Goal: Check status

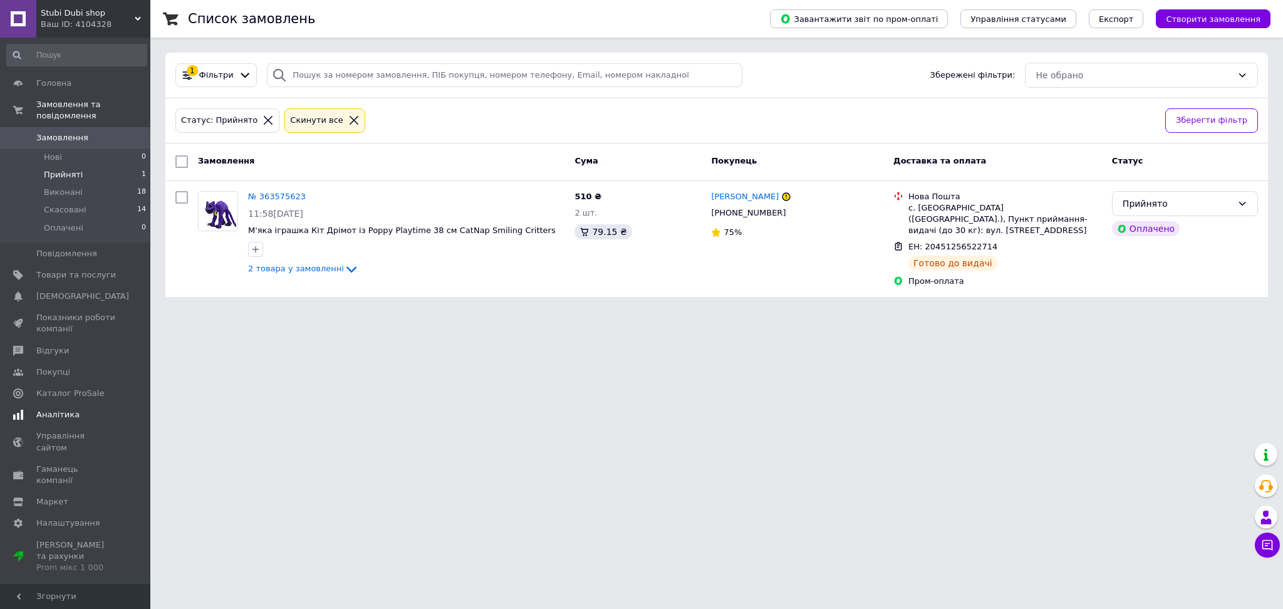
click at [38, 409] on span "Аналітика" at bounding box center [57, 414] width 43 height 11
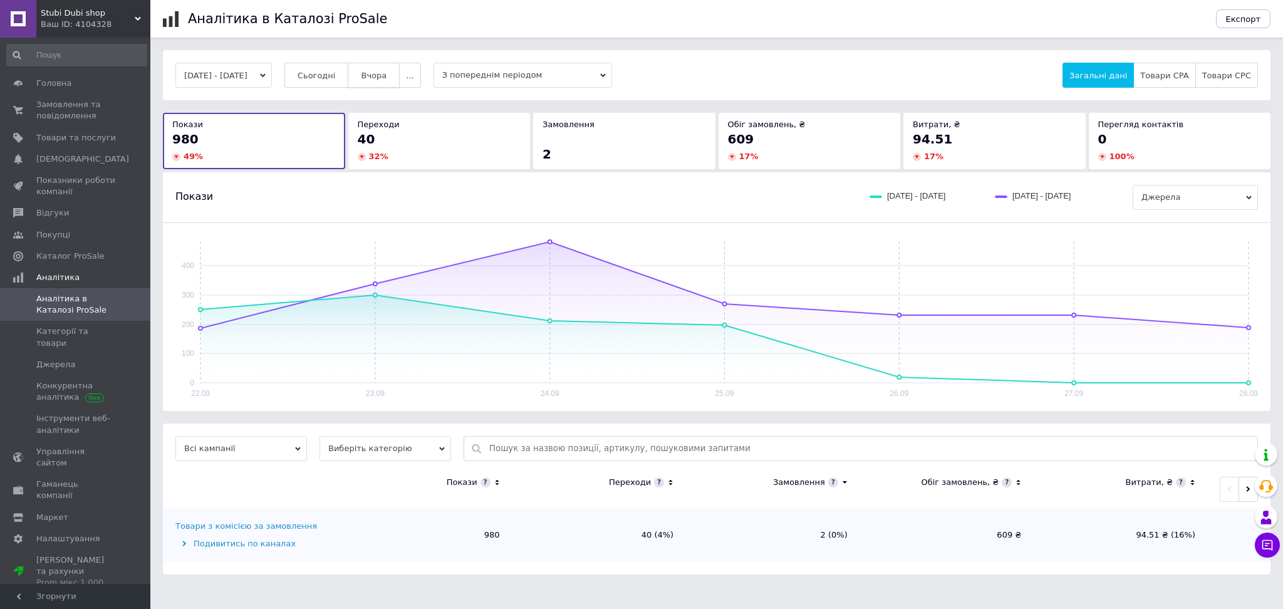
click at [383, 78] on span "Вчора" at bounding box center [374, 75] width 26 height 9
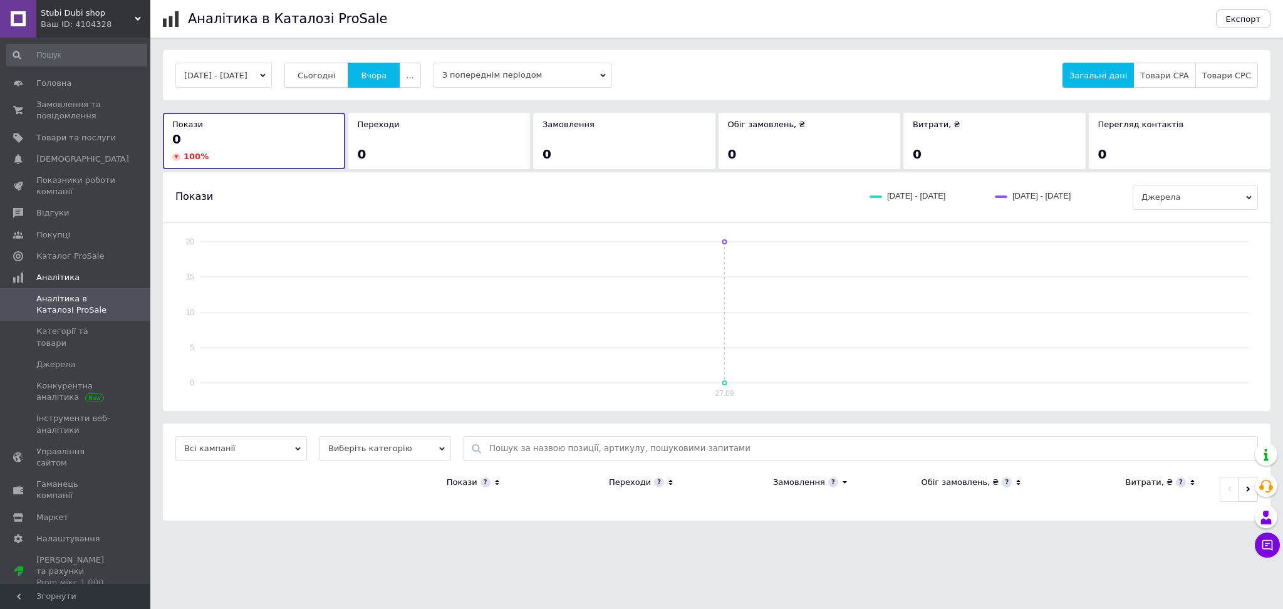
click at [336, 74] on span "Сьогодні" at bounding box center [316, 75] width 38 height 9
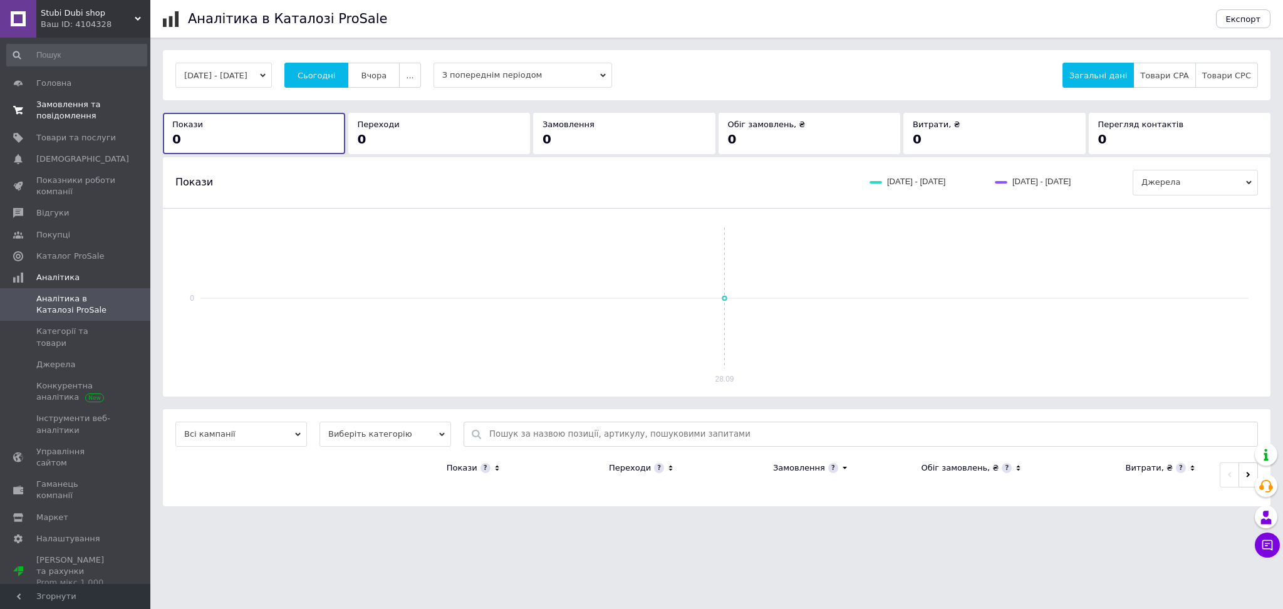
click at [72, 110] on span "Замовлення та повідомлення" at bounding box center [76, 110] width 80 height 23
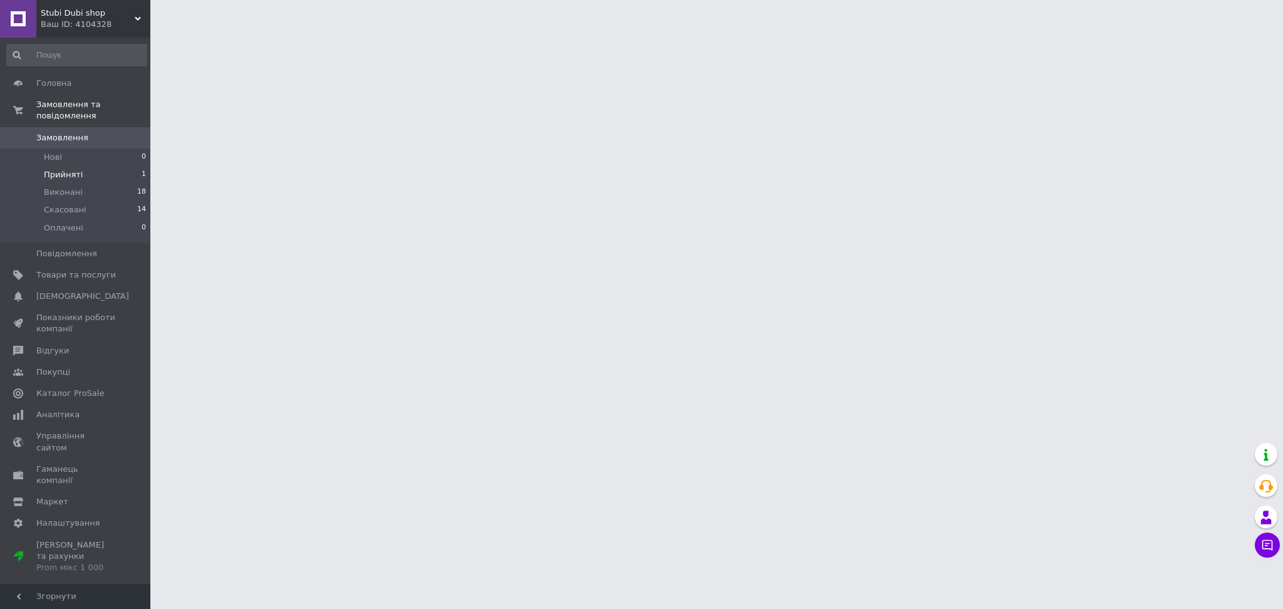
click at [75, 169] on span "Прийняті" at bounding box center [63, 174] width 39 height 11
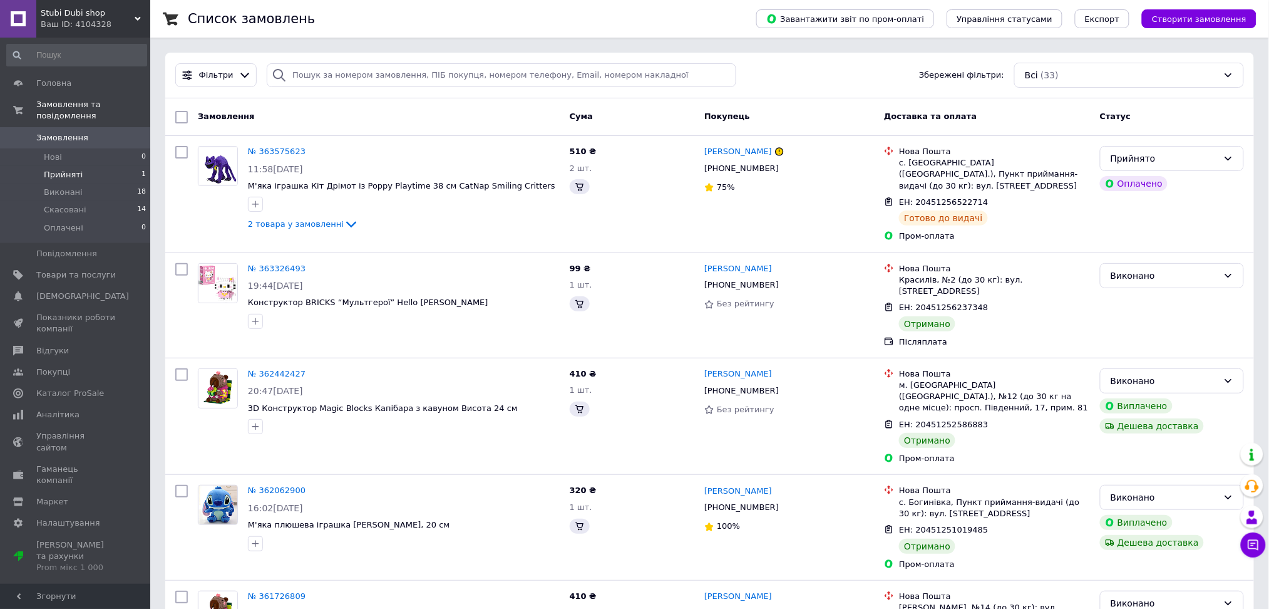
click at [74, 169] on span "Прийняті" at bounding box center [63, 174] width 39 height 11
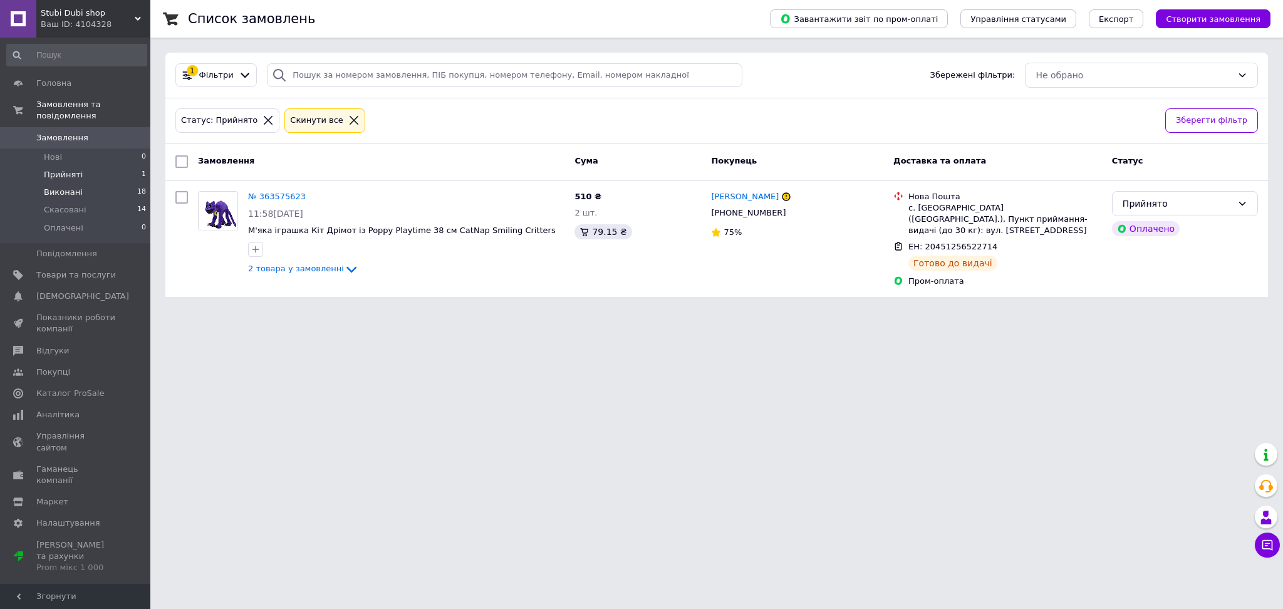
click at [58, 187] on span "Виконані" at bounding box center [63, 192] width 39 height 11
